Goal: Navigation & Orientation: Go to known website

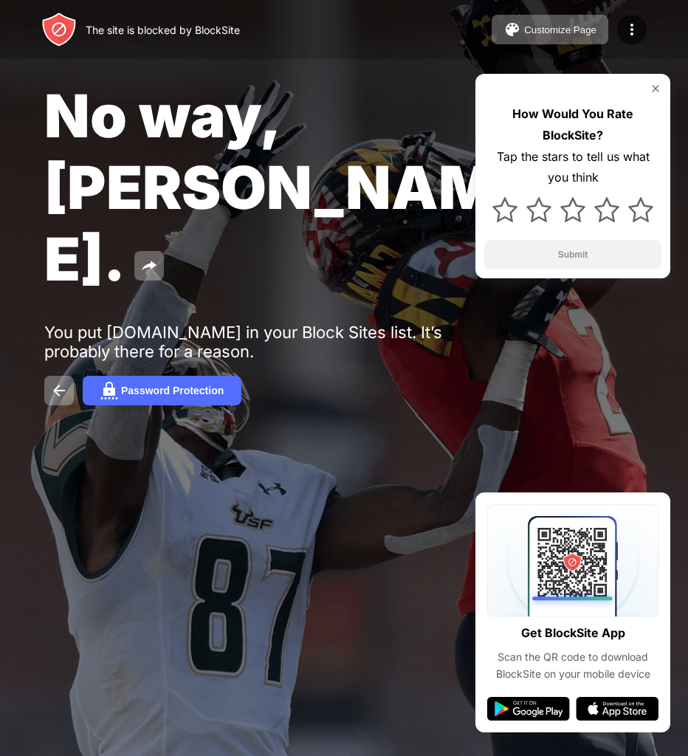
drag, startPoint x: 395, startPoint y: 54, endPoint x: 481, endPoint y: 0, distance: 101.8
click at [399, 53] on div "The site is blocked by BlockSite Customize Page Edit Block List Redirect Custom…" at bounding box center [344, 29] width 688 height 59
